Goal: Task Accomplishment & Management: Manage account settings

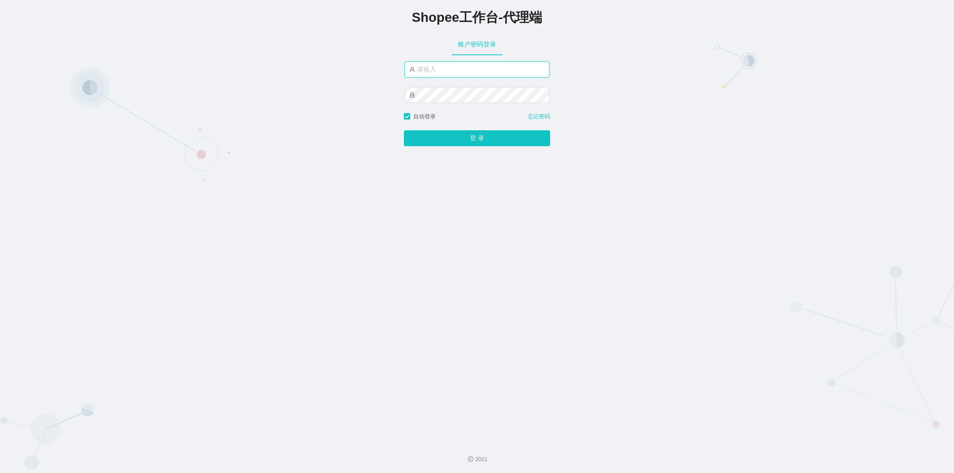
type input "yn03"
click at [444, 72] on input "yn03" at bounding box center [477, 70] width 145 height 16
click at [436, 135] on button "登 录" at bounding box center [477, 138] width 146 height 16
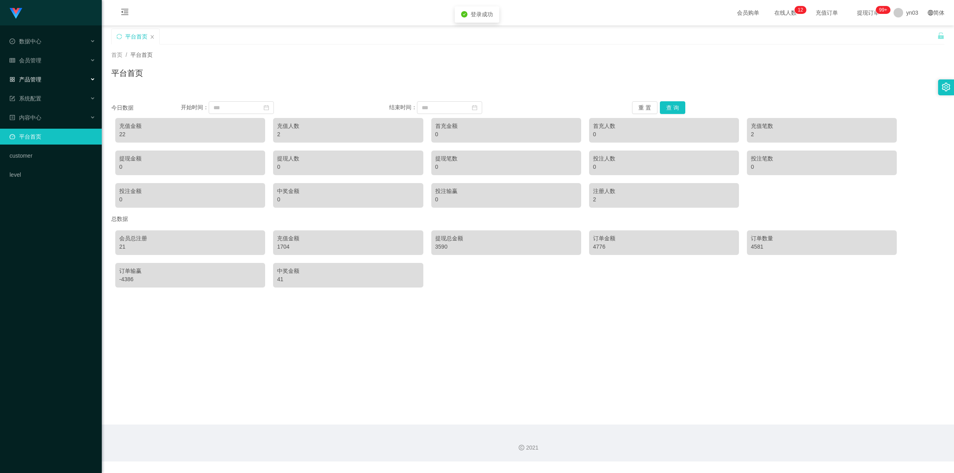
click at [42, 72] on div "产品管理" at bounding box center [51, 80] width 102 height 16
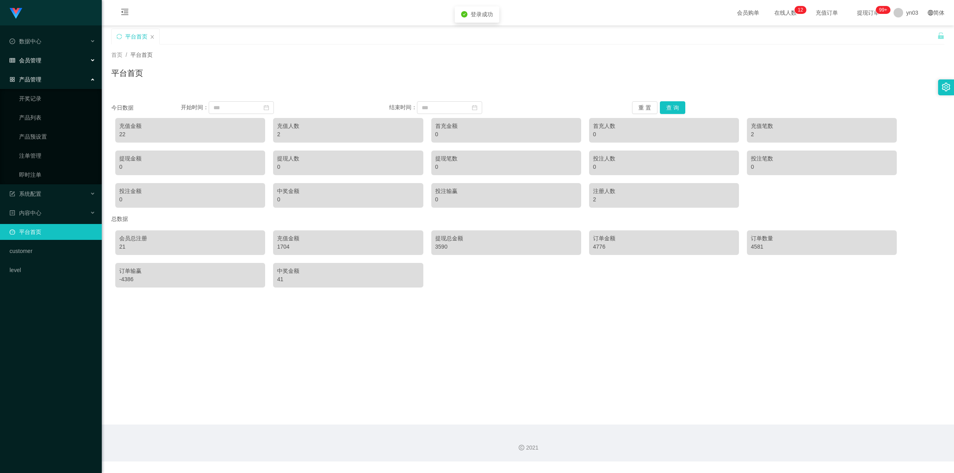
click at [39, 62] on span "会员管理" at bounding box center [26, 60] width 32 height 6
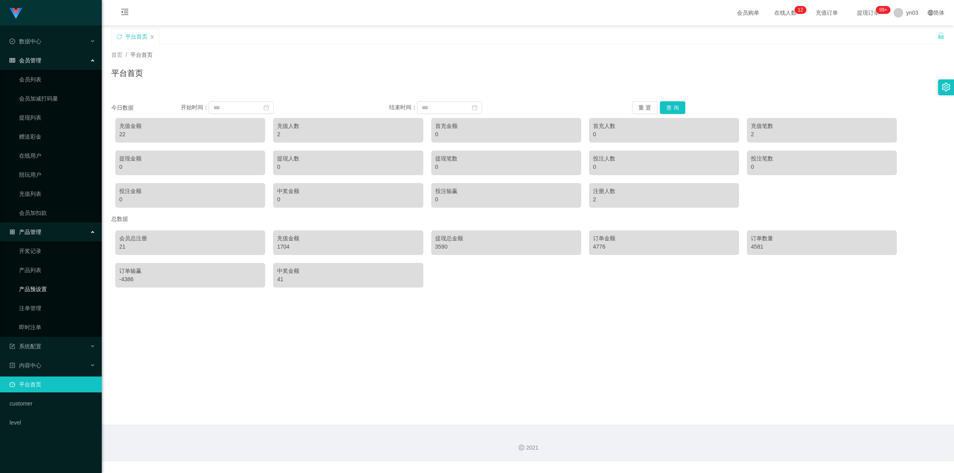
click at [39, 287] on link "产品预设置" at bounding box center [57, 289] width 76 height 16
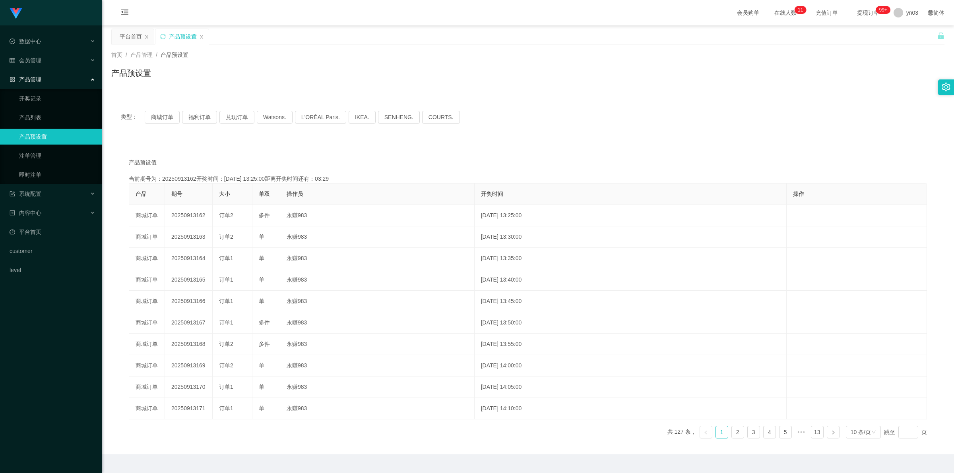
click at [201, 33] on div "产品预设置" at bounding box center [181, 36] width 53 height 15
click at [202, 35] on icon "图标: close" at bounding box center [201, 37] width 5 height 5
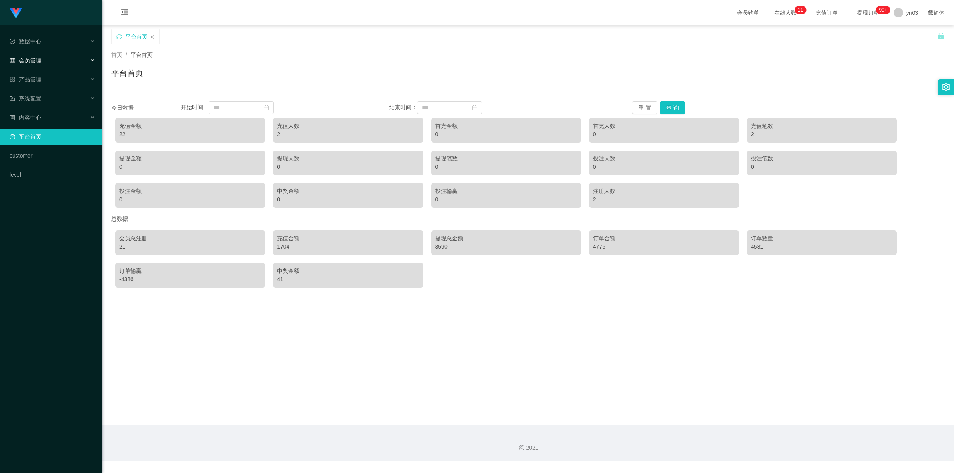
click at [33, 58] on span "会员管理" at bounding box center [26, 60] width 32 height 6
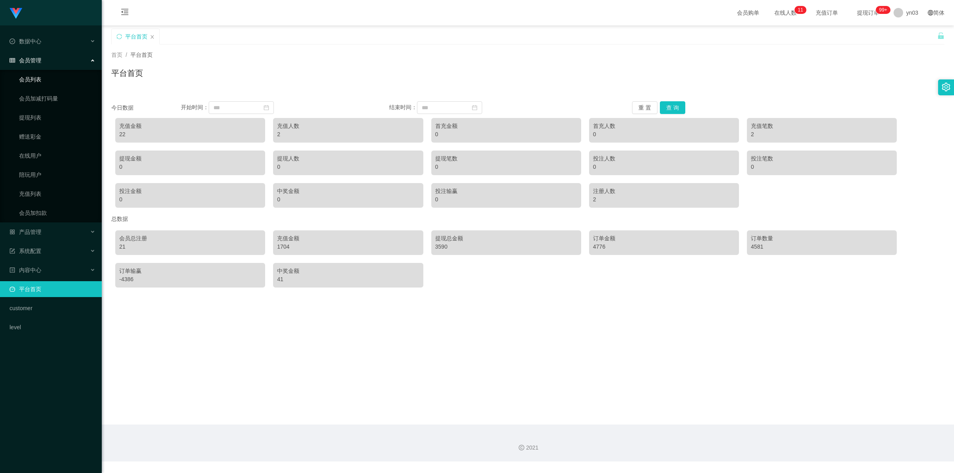
click at [36, 81] on link "会员列表" at bounding box center [57, 80] width 76 height 16
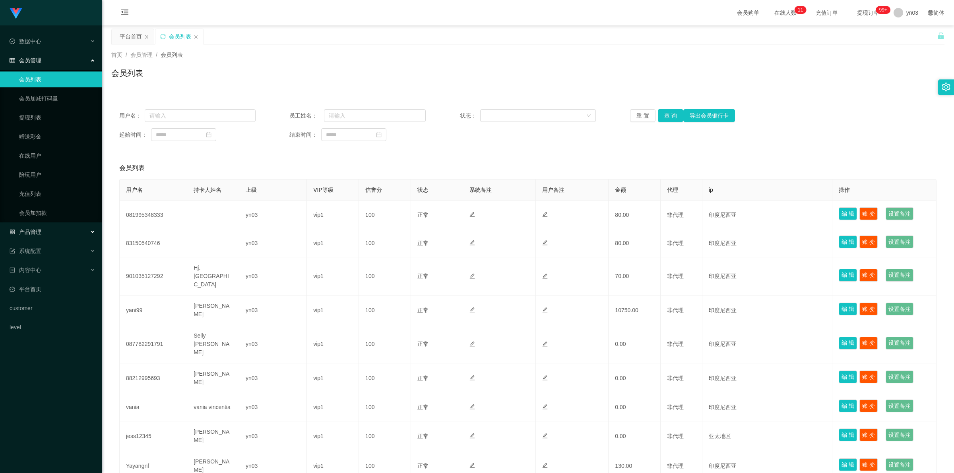
click at [31, 236] on div "产品管理" at bounding box center [51, 232] width 102 height 16
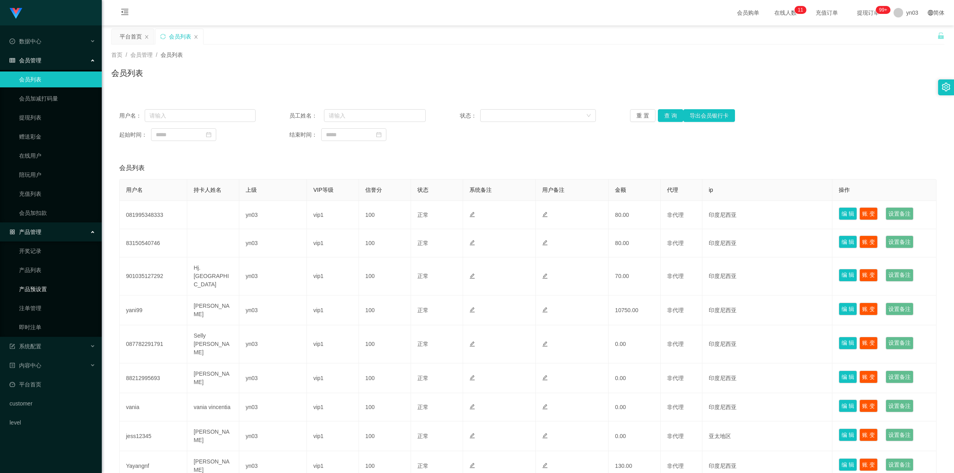
click at [48, 290] on link "产品预设置" at bounding box center [57, 289] width 76 height 16
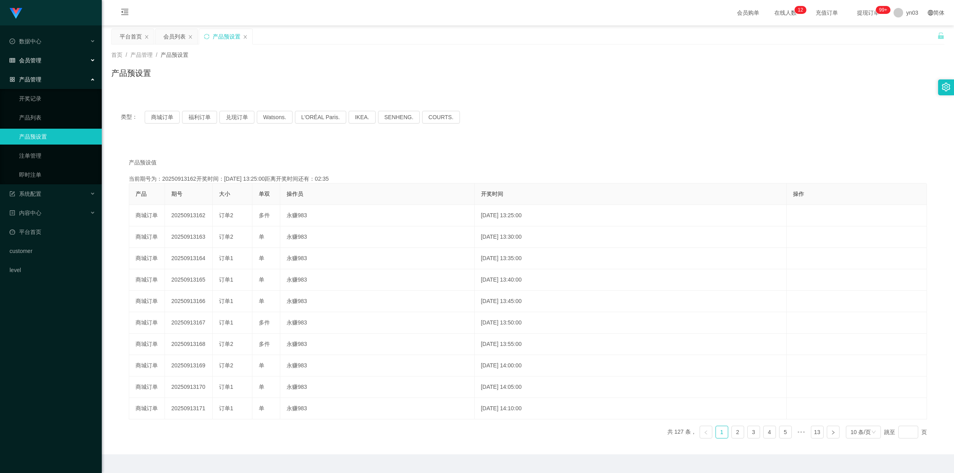
click at [33, 61] on span "会员管理" at bounding box center [26, 60] width 32 height 6
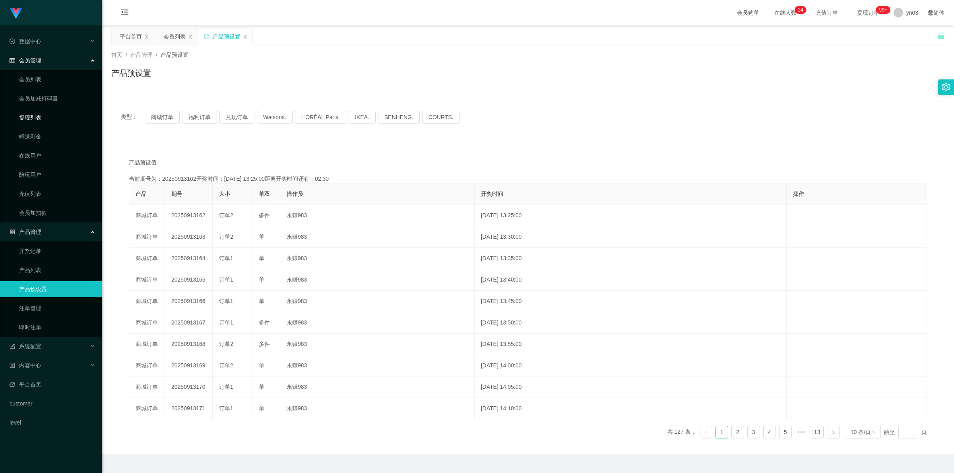
click at [41, 118] on link "提现列表" at bounding box center [57, 118] width 76 height 16
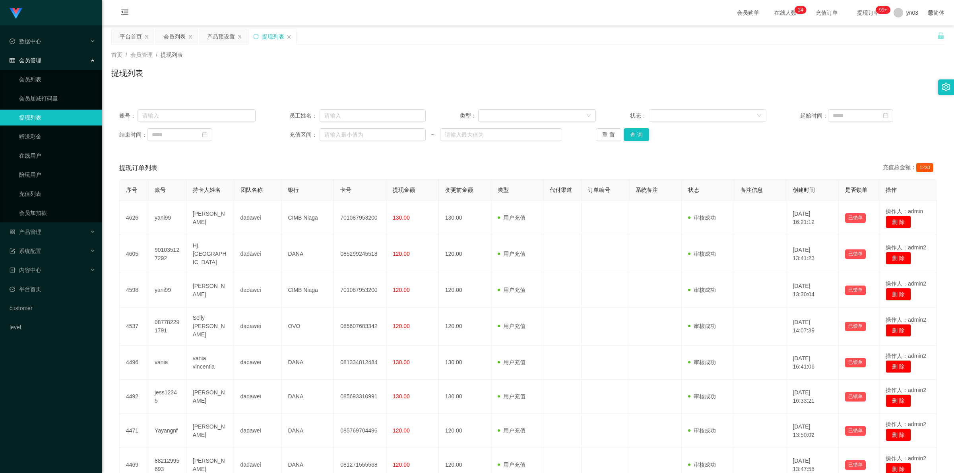
click at [291, 35] on icon "图标: close" at bounding box center [289, 37] width 5 height 5
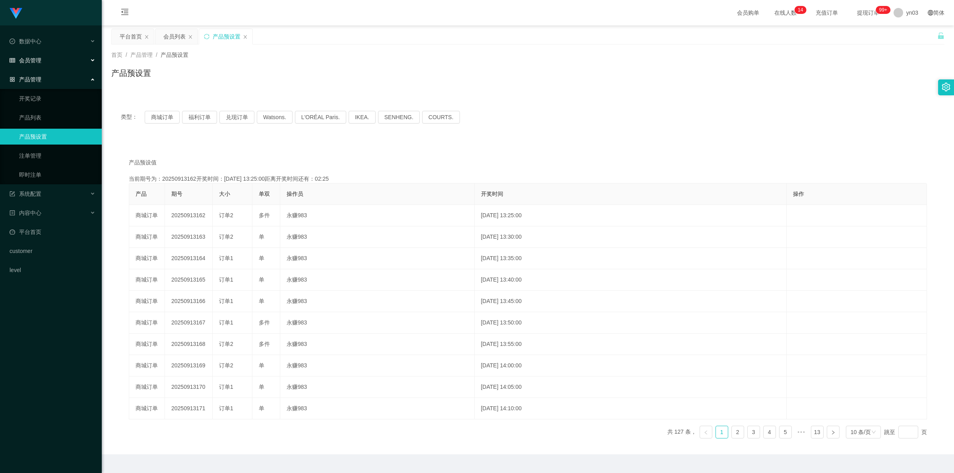
click at [28, 52] on div "会员管理" at bounding box center [51, 60] width 102 height 16
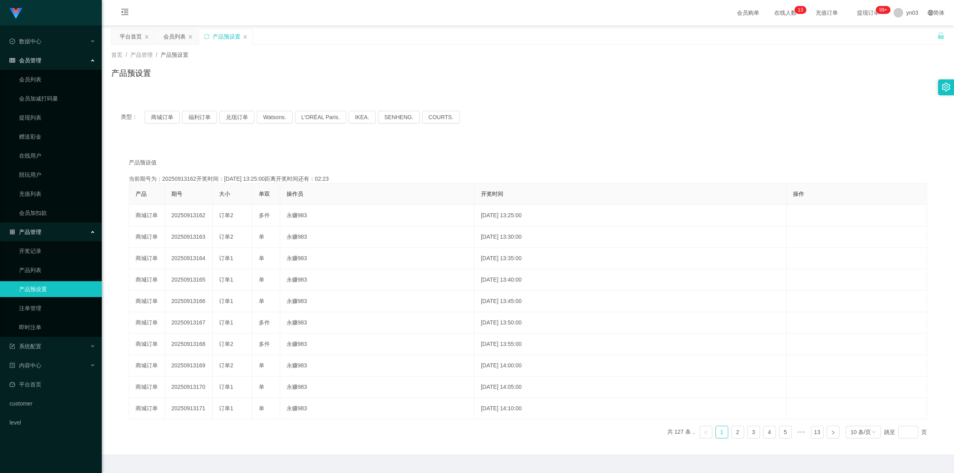
click at [51, 233] on div "产品管理" at bounding box center [51, 232] width 102 height 16
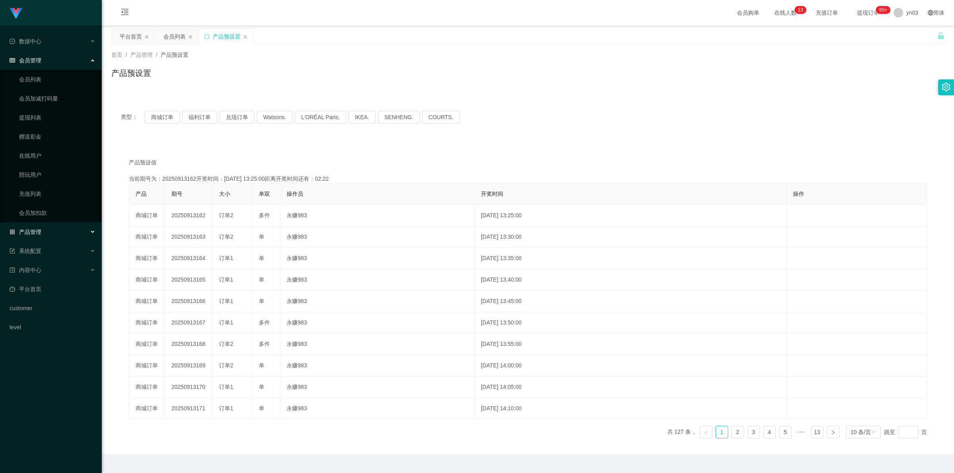
click at [49, 235] on div "产品管理" at bounding box center [51, 232] width 102 height 16
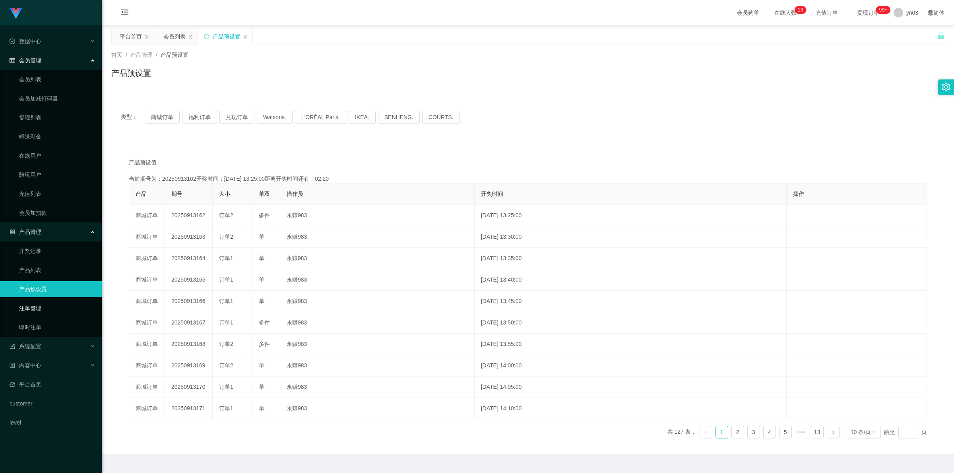
click at [32, 309] on link "注单管理" at bounding box center [57, 308] width 76 height 16
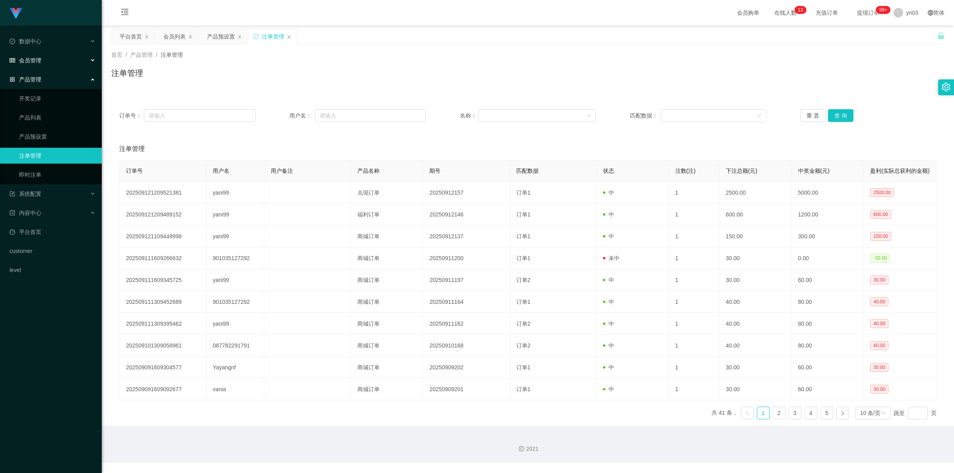
click at [46, 58] on div "会员管理" at bounding box center [51, 60] width 102 height 16
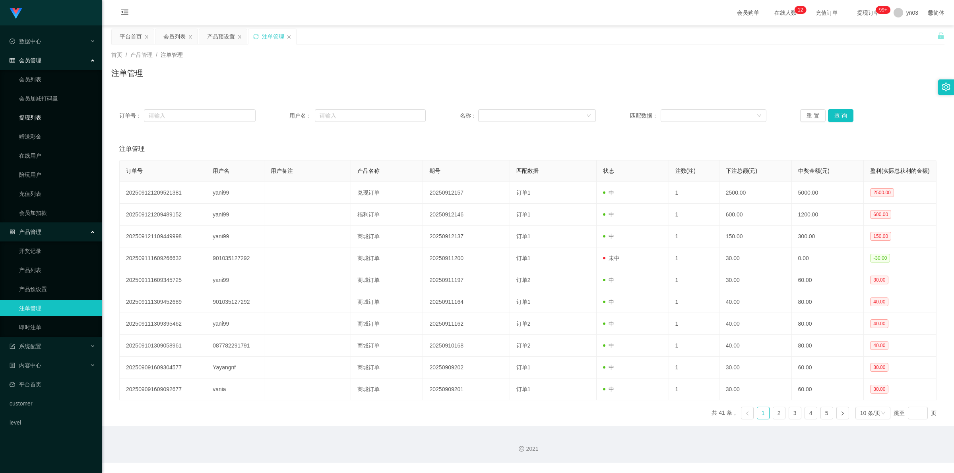
click at [46, 115] on link "提现列表" at bounding box center [57, 118] width 76 height 16
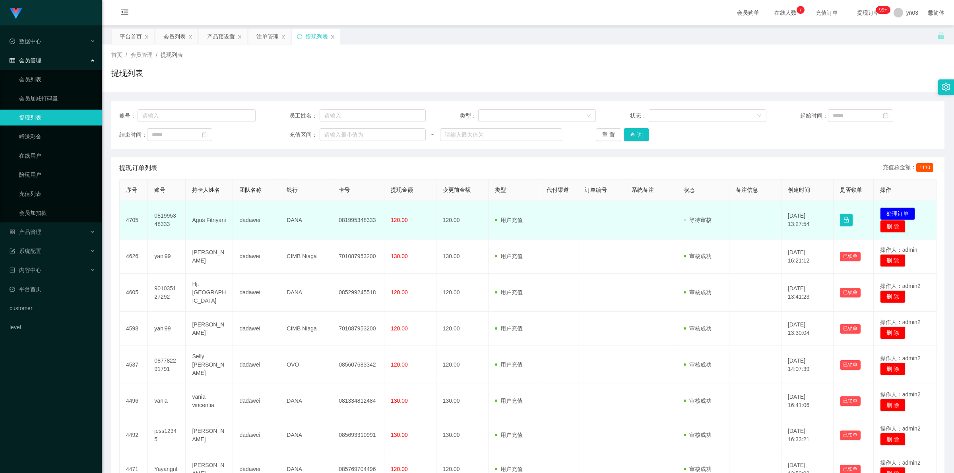
click at [177, 175] on td "081995348333" at bounding box center [167, 220] width 38 height 39
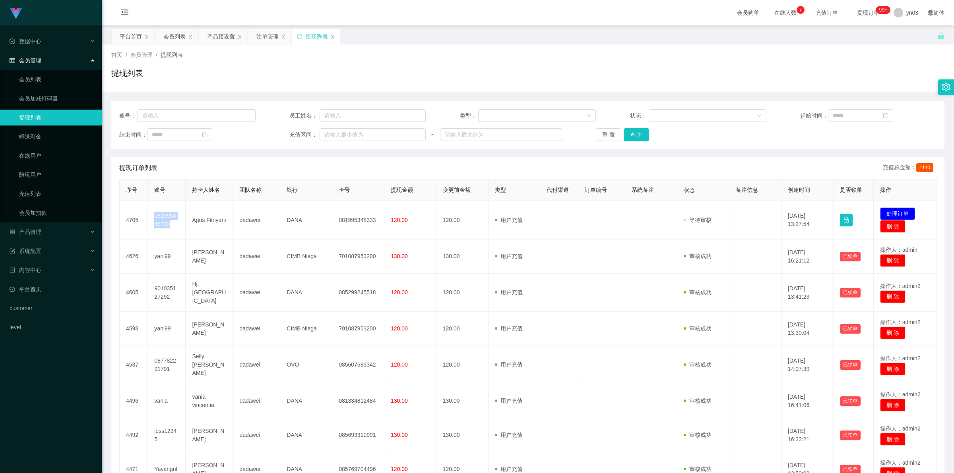
copy td "081995348333"
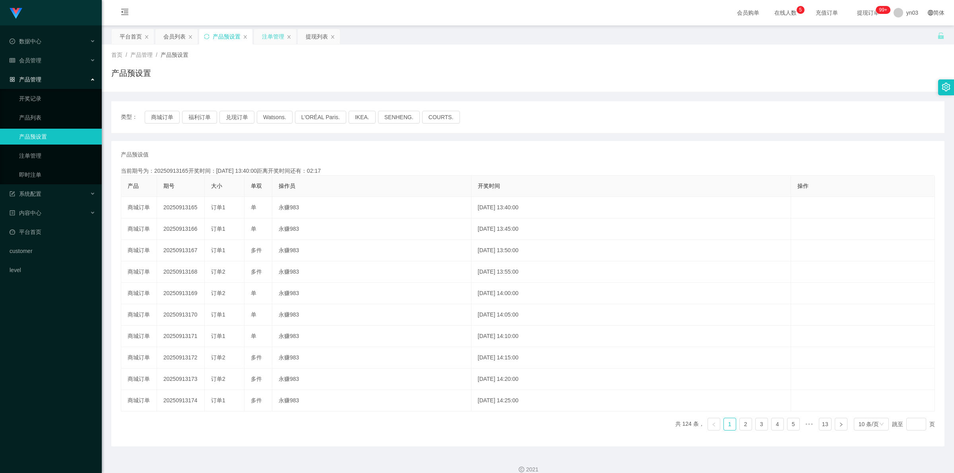
click at [273, 32] on div "注单管理" at bounding box center [273, 36] width 22 height 15
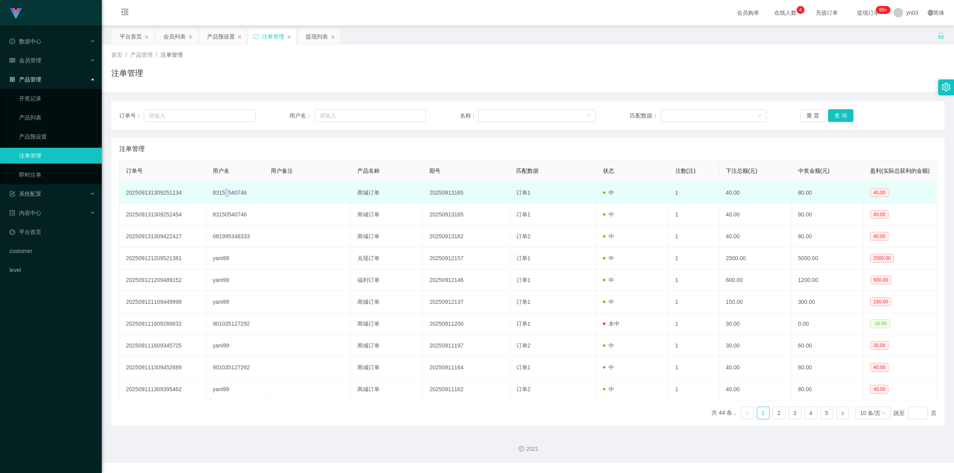
click at [226, 196] on td "83150540746" at bounding box center [235, 193] width 58 height 22
click at [233, 200] on td "83150540746" at bounding box center [235, 193] width 58 height 22
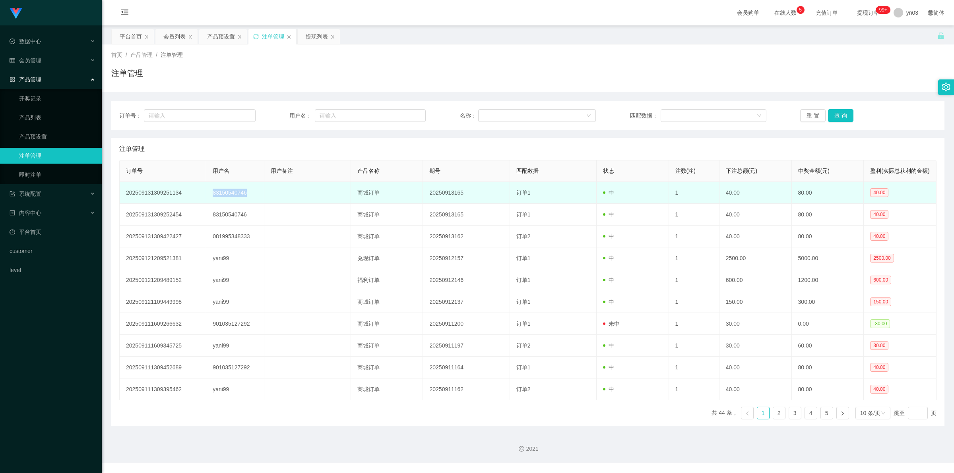
copy td "83150540746"
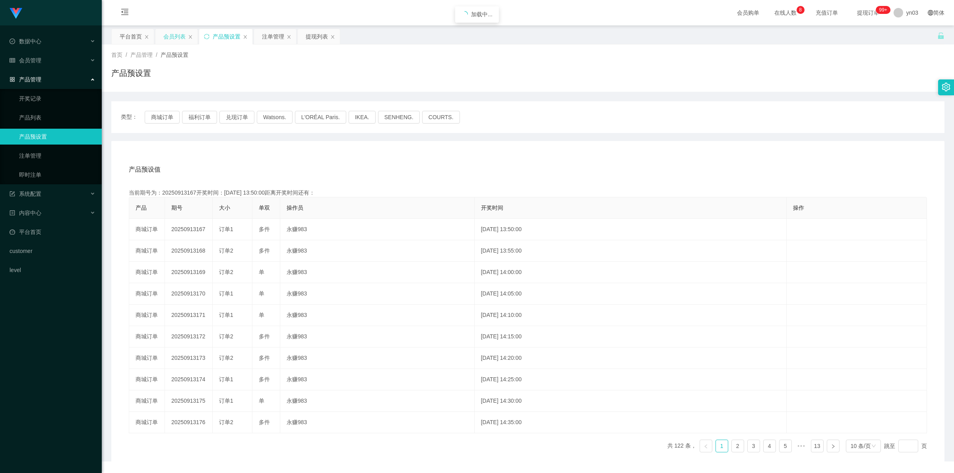
click at [166, 38] on div "会员列表" at bounding box center [174, 36] width 22 height 15
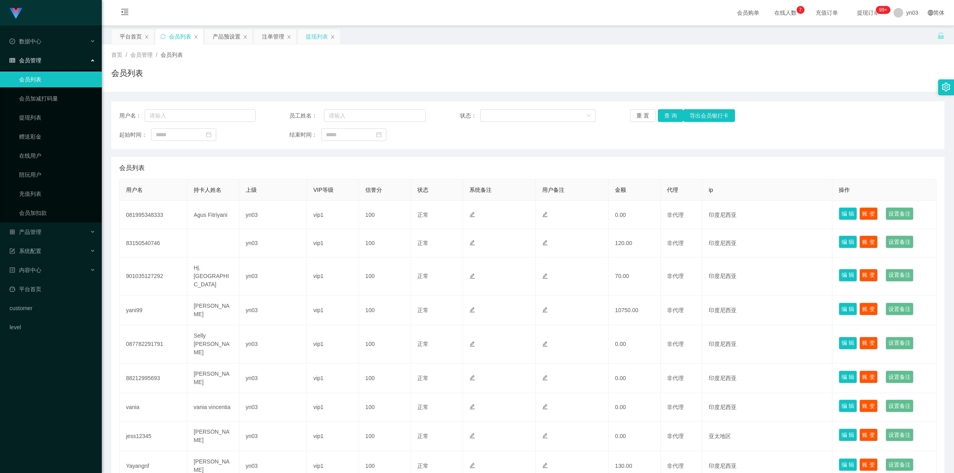
click at [319, 35] on div "提现列表" at bounding box center [317, 36] width 22 height 15
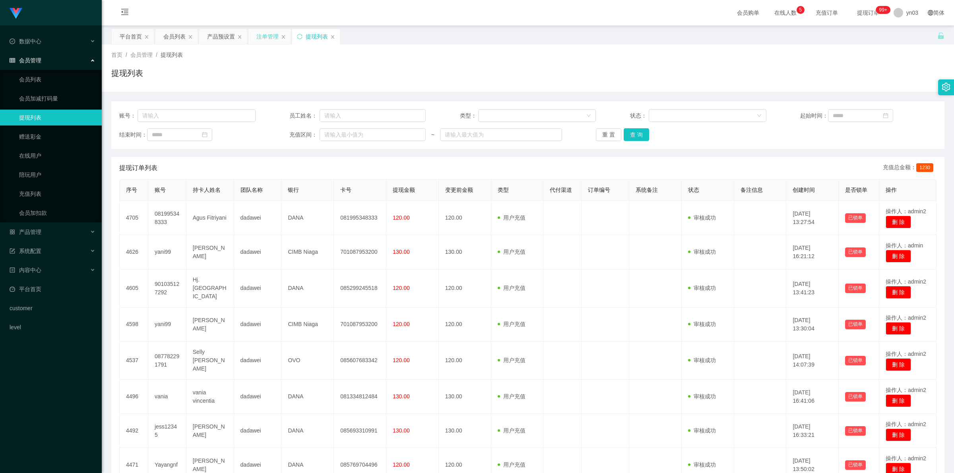
click at [275, 32] on div "注单管理" at bounding box center [267, 36] width 22 height 15
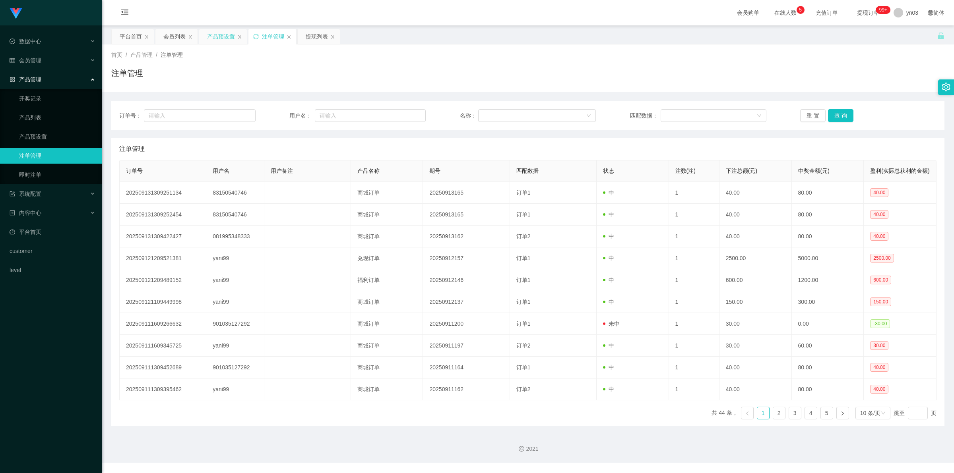
click at [212, 35] on div "产品预设置" at bounding box center [221, 36] width 28 height 15
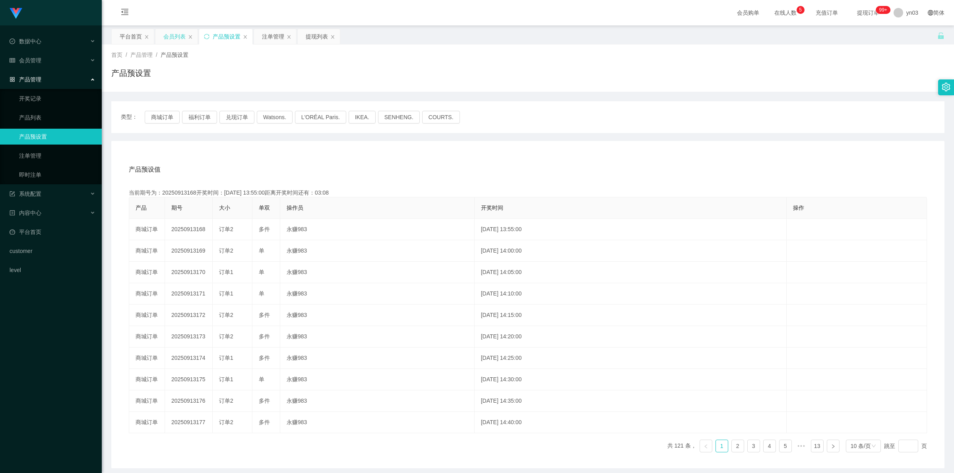
click at [169, 32] on div "会员列表" at bounding box center [174, 36] width 22 height 15
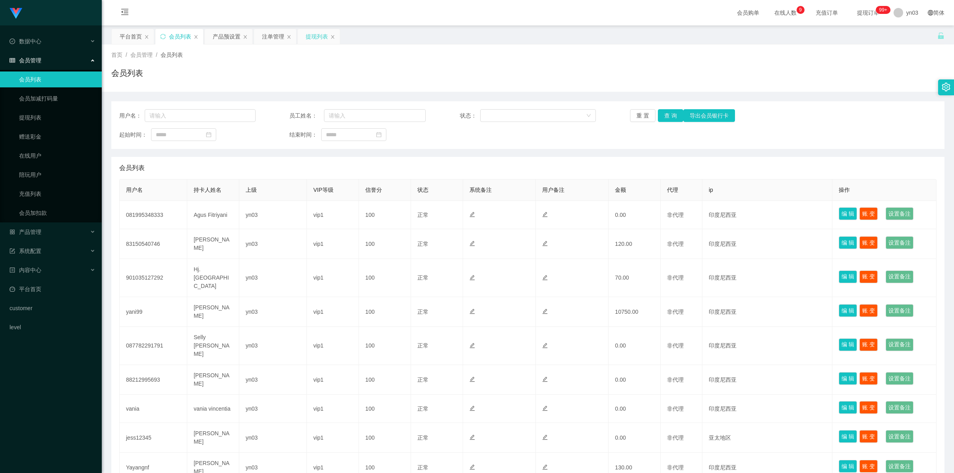
click at [317, 38] on div "提现列表" at bounding box center [317, 36] width 22 height 15
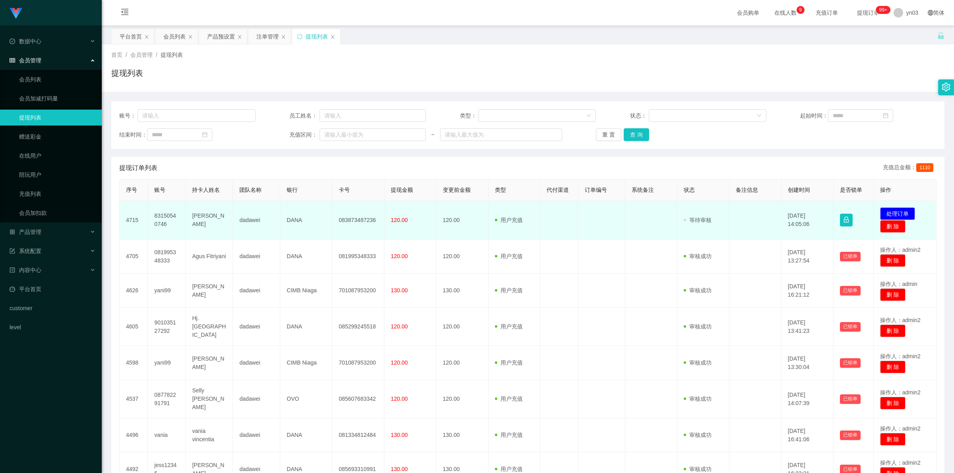
click at [163, 217] on td "83150540746" at bounding box center [167, 220] width 38 height 39
copy td "83150540746"
